Goal: Task Accomplishment & Management: Manage account settings

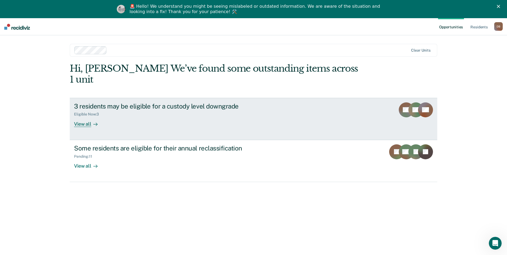
click at [292, 98] on link "3 residents may be eligible for a custody level downgrade Eligible Now : 3 View…" at bounding box center [254, 119] width 368 height 42
